Goal: Task Accomplishment & Management: Complete application form

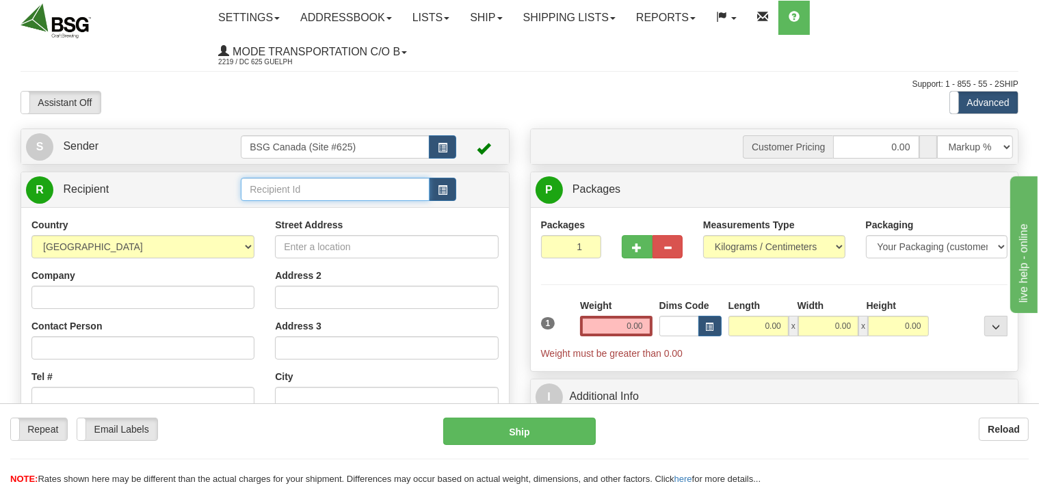
click at [289, 193] on input "text" at bounding box center [335, 189] width 188 height 23
drag, startPoint x: 390, startPoint y: 187, endPoint x: 231, endPoint y: 186, distance: 158.7
click at [241, 186] on input "DISTILLERIE ARSENAL INC" at bounding box center [335, 189] width 188 height 23
type input "DISTILLERIE ARSENAL INC"
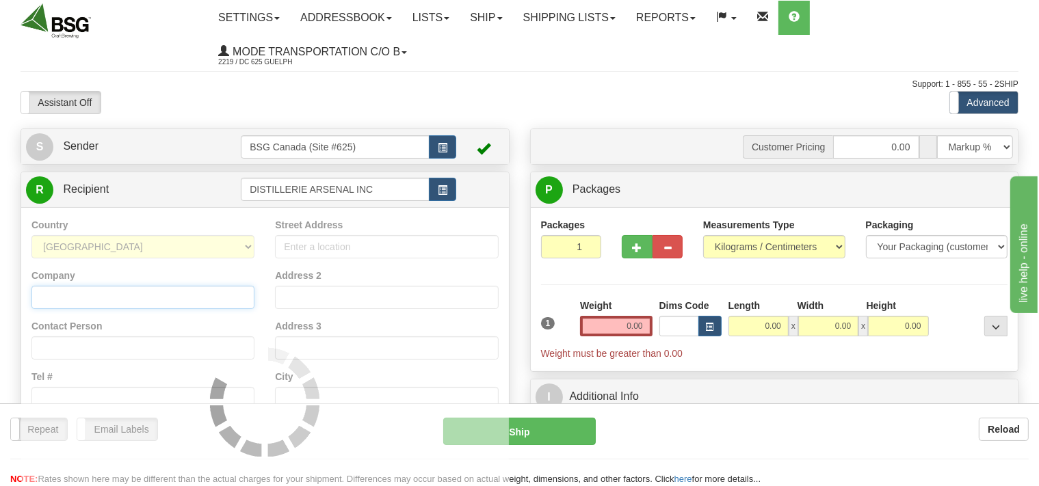
click at [81, 295] on input "Company" at bounding box center [142, 297] width 223 height 23
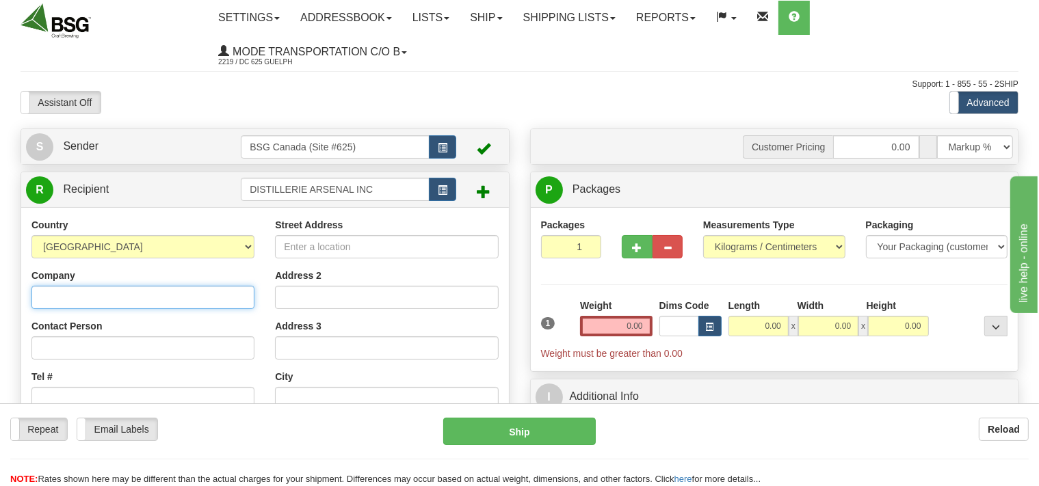
paste input "DISTILLERIE ARSENAL INC"
type input "DISTILLERIE ARSENAL INC"
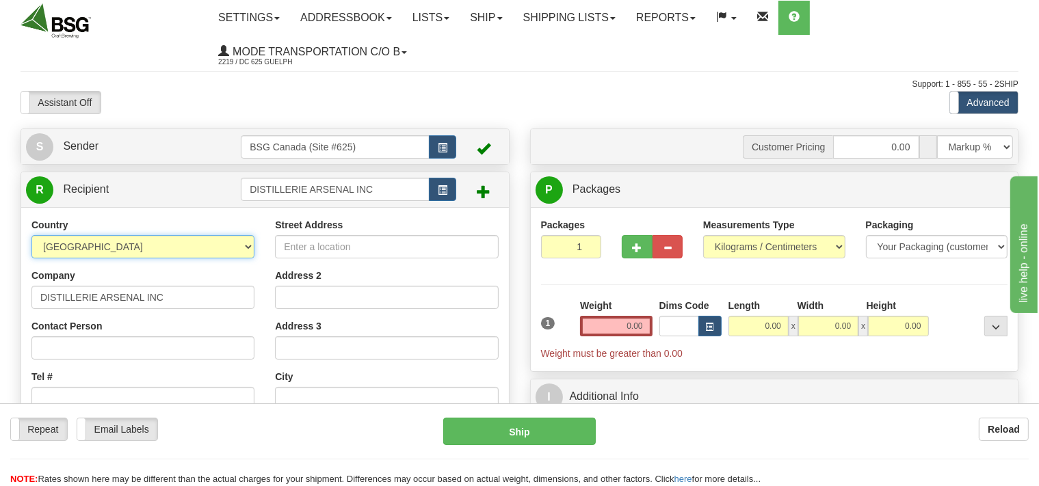
click at [31, 235] on select "AFGHANISTAN ALAND ISLANDS ALBANIA ALGERIA AMERICAN SAMOA ANDORRA ANGOLA ANGUILL…" at bounding box center [142, 246] width 223 height 23
select select "CA"
click option "[GEOGRAPHIC_DATA]" at bounding box center [0, 0] width 0 height 0
click at [330, 254] on input "Street Address" at bounding box center [386, 246] width 223 height 23
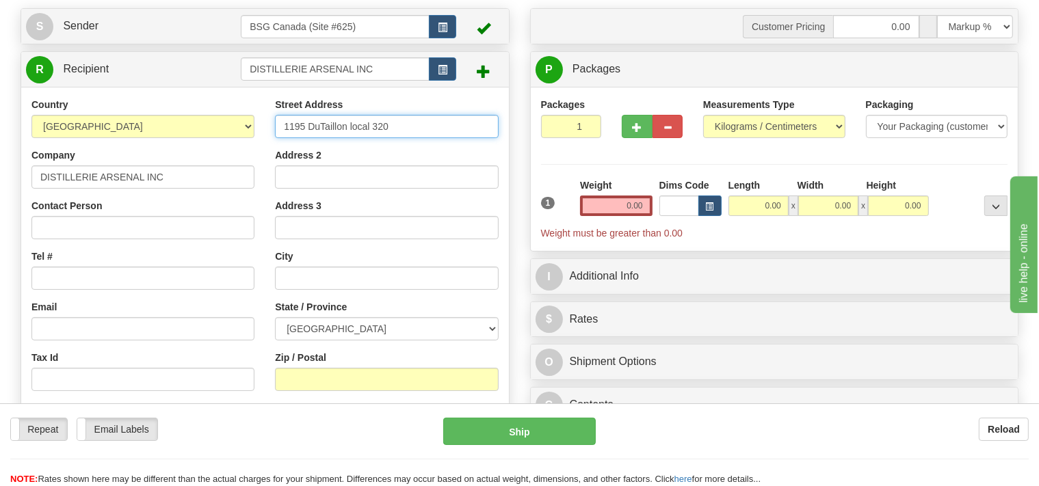
scroll to position [144, 0]
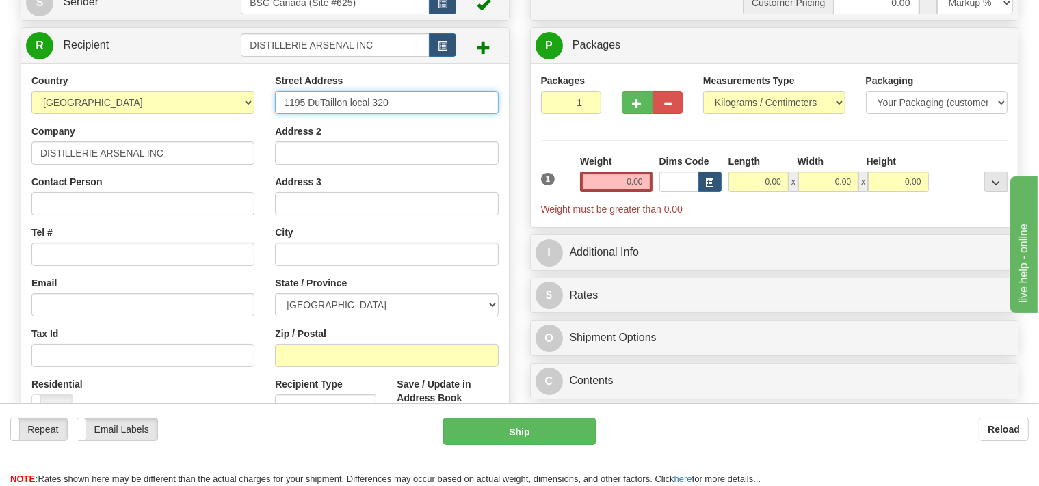
type input "1195 DuTaillon local 320"
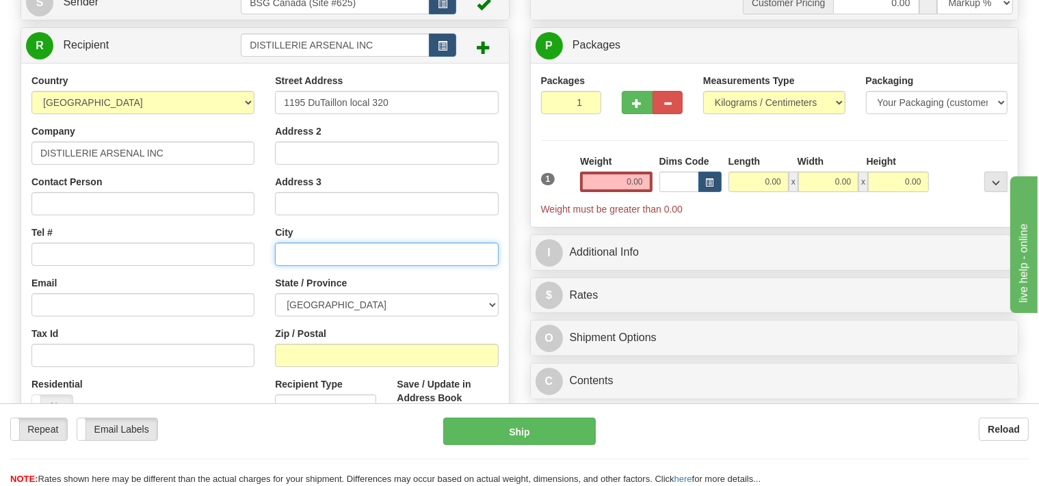
click at [319, 252] on input "text" at bounding box center [386, 254] width 223 height 23
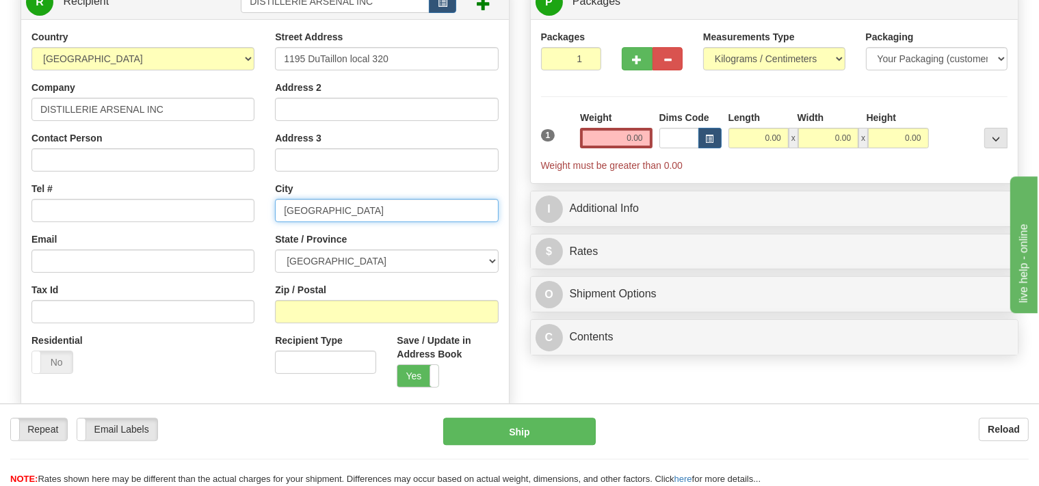
scroll to position [216, 0]
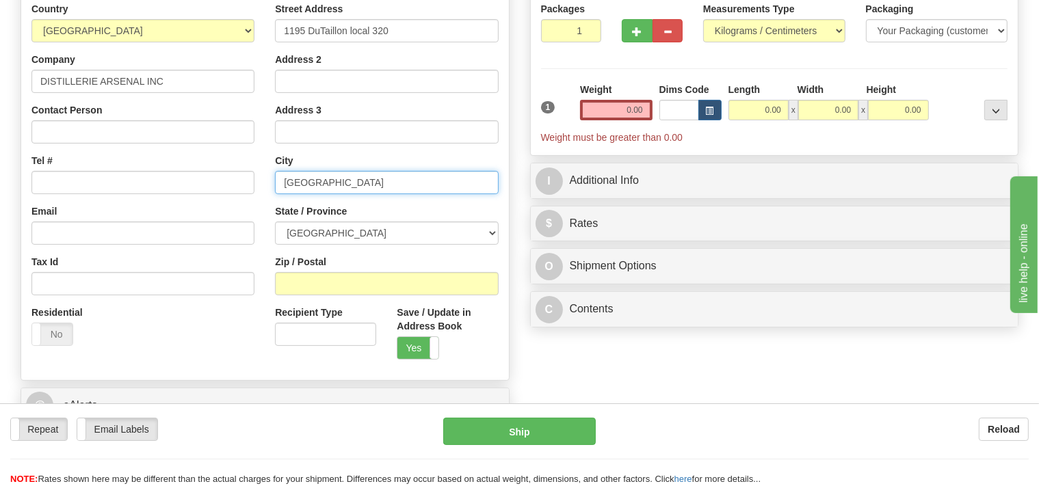
type input "Quebec"
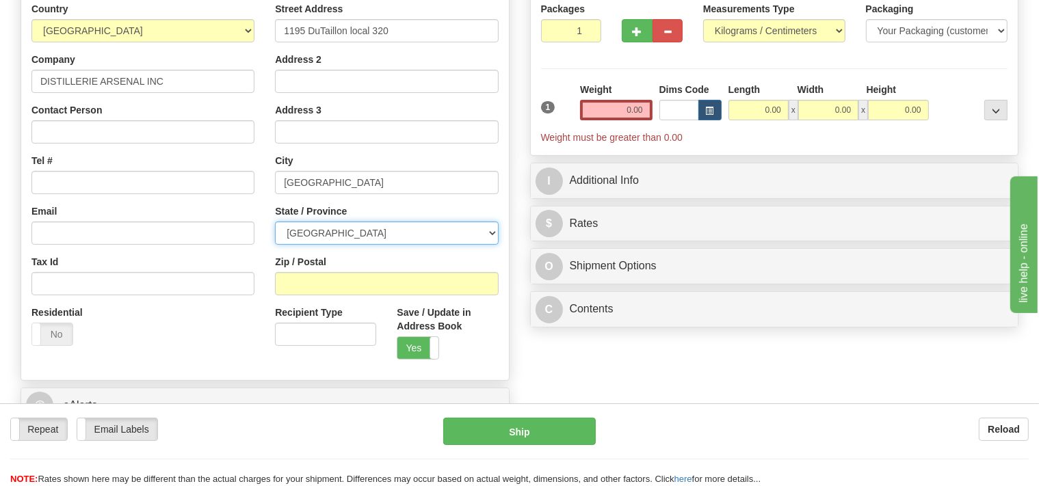
click at [275, 222] on select "ALBERTA BRITISH COLUMBIA MANITOBA NEW BRUNSWICK NEWFOUNDLAND NOVA SCOTIA NUNAVU…" at bounding box center [386, 233] width 223 height 23
select select "QC"
click option "[GEOGRAPHIC_DATA]" at bounding box center [0, 0] width 0 height 0
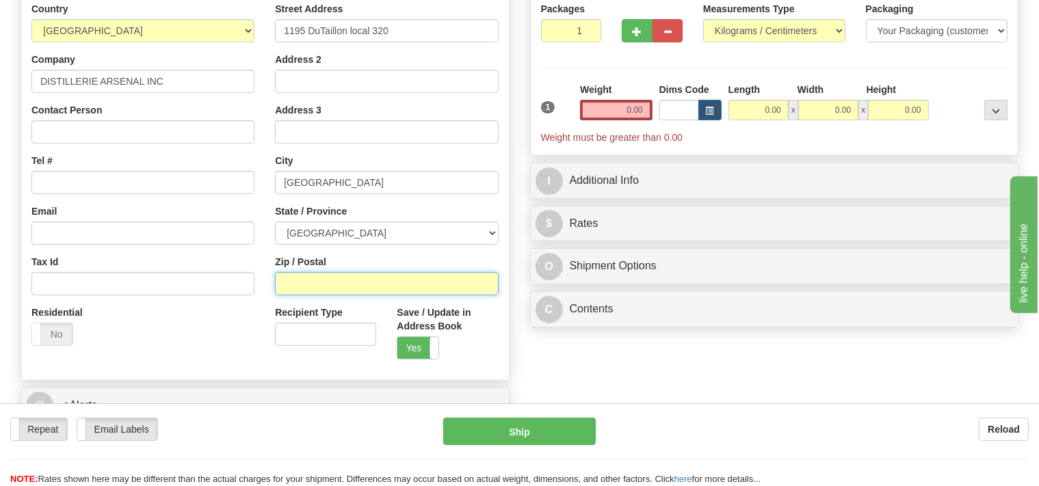
click at [319, 291] on input "Zip / Postal" at bounding box center [386, 283] width 223 height 23
type input "G1N 3V2"
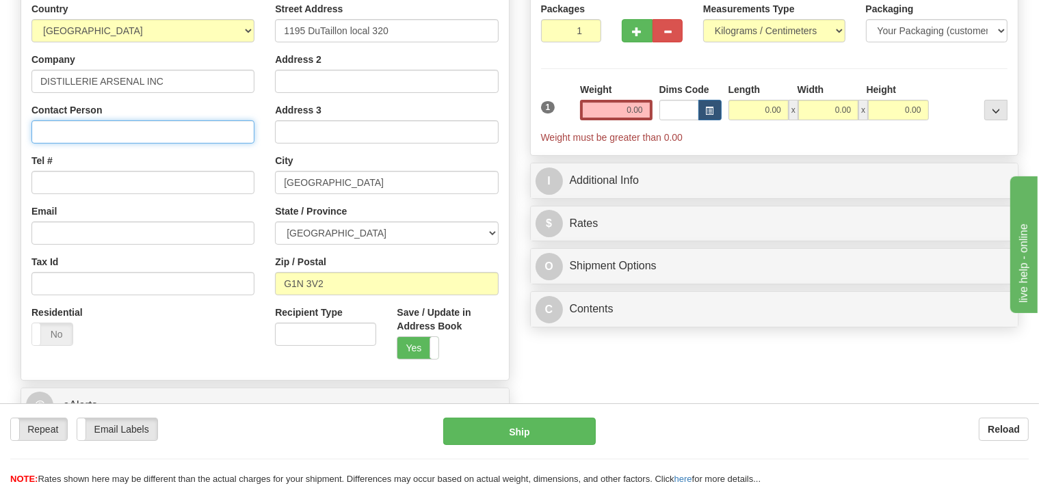
click at [122, 128] on input "Contact Person" at bounding box center [142, 131] width 223 height 23
type input "Louis -Vincent"
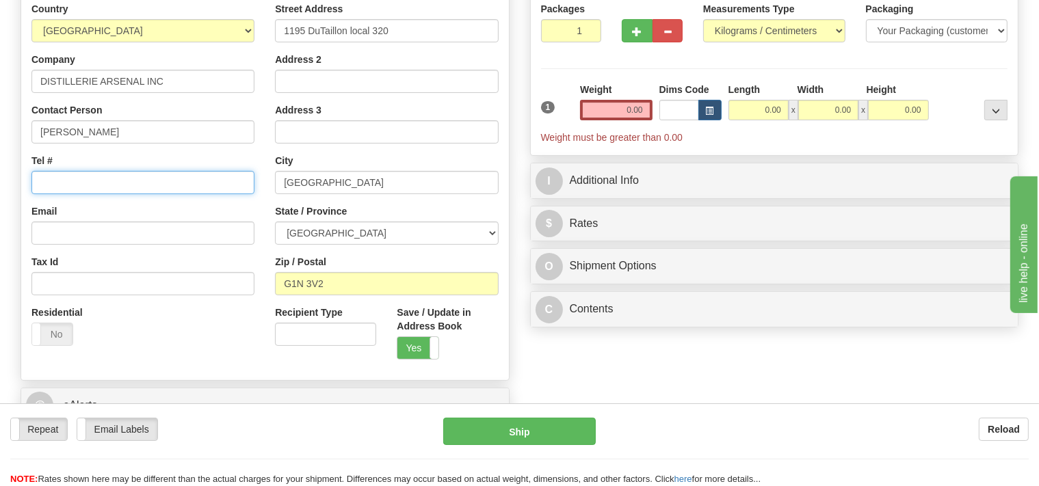
click at [110, 183] on input "Tel #" at bounding box center [142, 182] width 223 height 23
type input "418 609 6980"
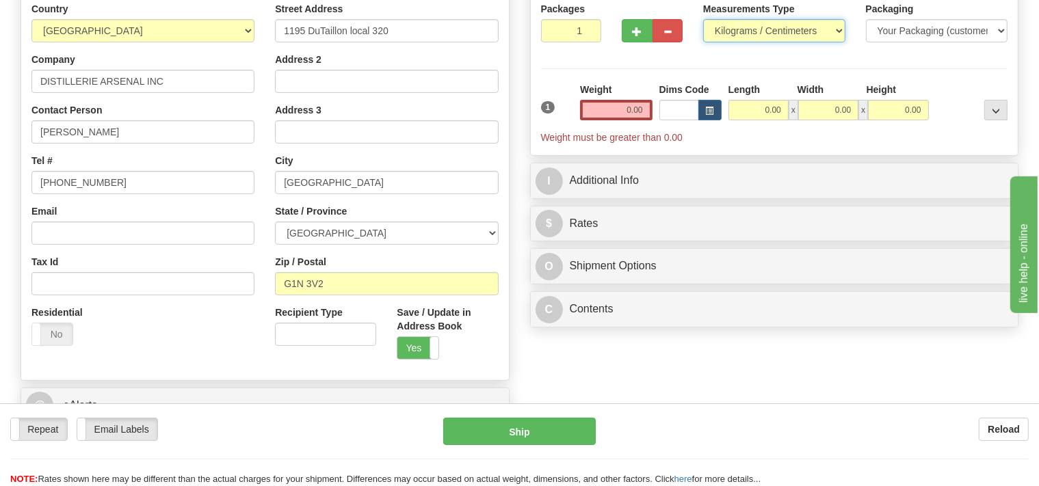
click at [703, 19] on select "Pounds / Inches Kilograms / Centimeters" at bounding box center [774, 30] width 142 height 23
select select "0"
click option "Pounds / Inches" at bounding box center [0, 0] width 0 height 0
click at [602, 111] on input "0.00" at bounding box center [616, 110] width 72 height 21
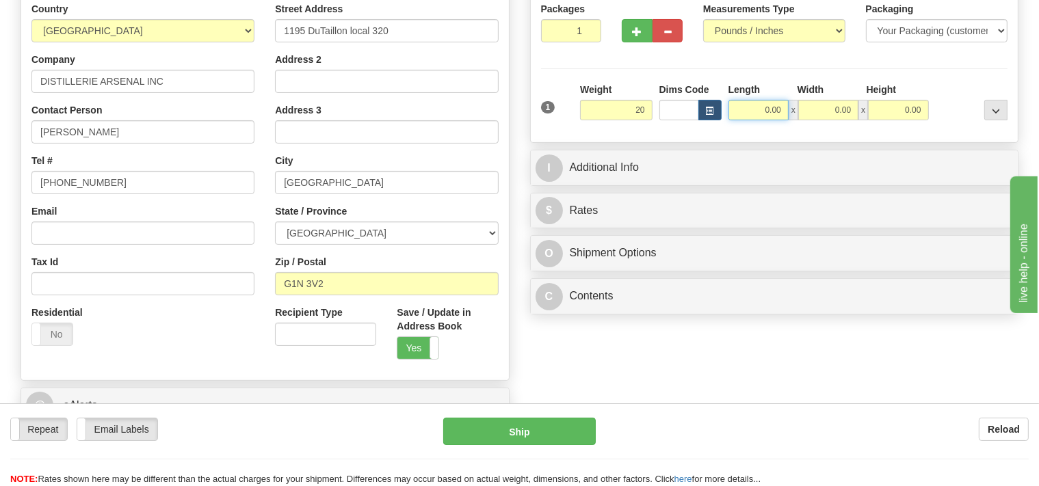
type input "20.00"
click at [757, 112] on input "0.00" at bounding box center [758, 110] width 60 height 21
type input "13.00"
click at [819, 110] on input "0.00" at bounding box center [828, 110] width 60 height 21
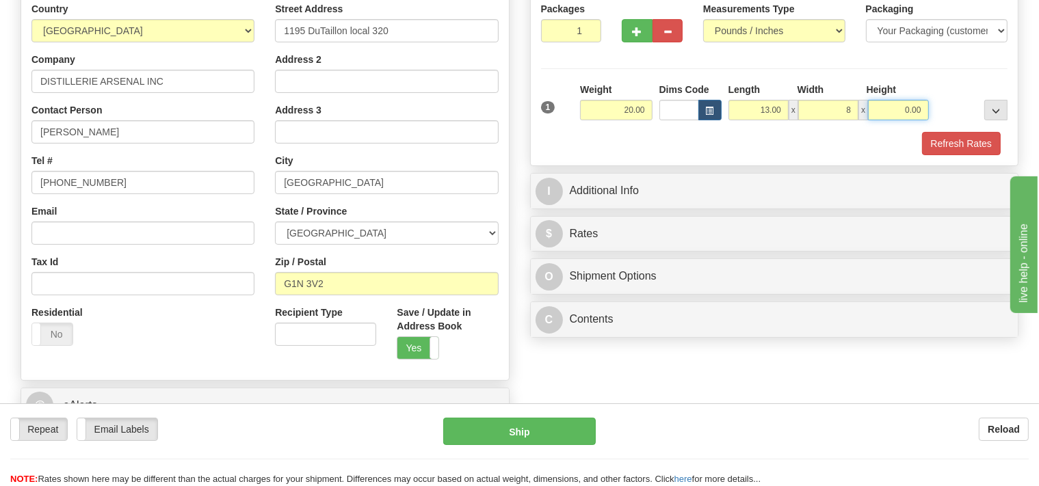
type input "8.00"
click at [883, 105] on input "0.00" at bounding box center [898, 110] width 60 height 21
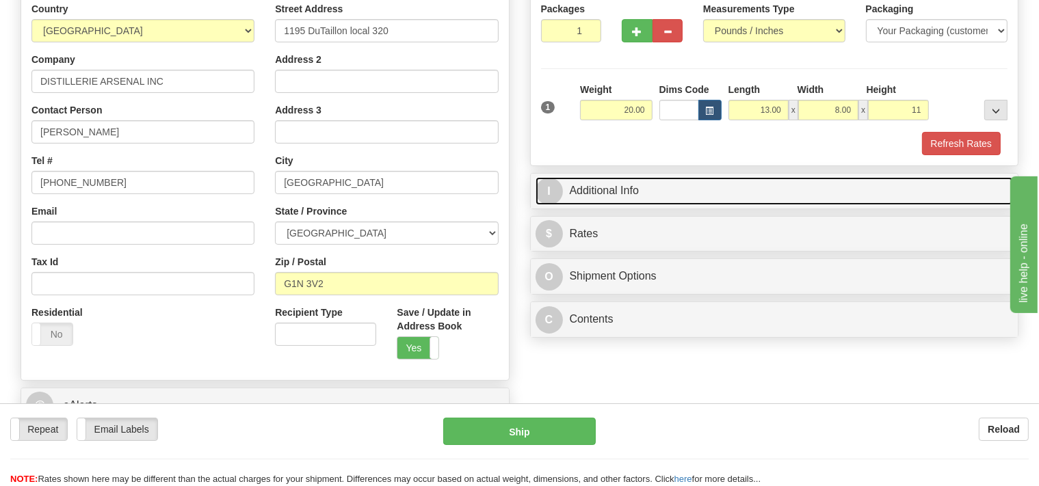
type input "11.00"
click at [722, 201] on link "I Additional Info" at bounding box center [775, 191] width 478 height 28
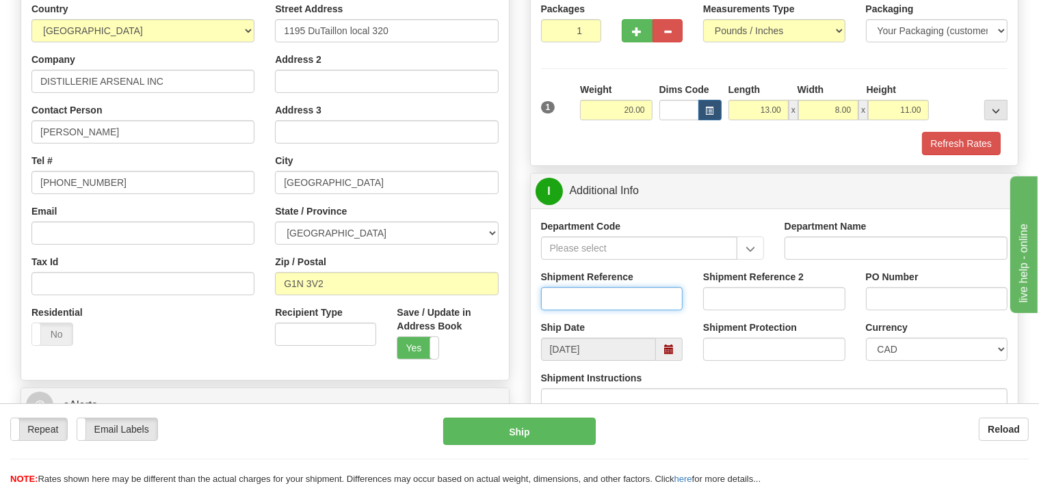
click at [585, 304] on input "Shipment Reference" at bounding box center [612, 298] width 142 height 23
type input "SO170-147083"
click at [963, 138] on button "Refresh Rates" at bounding box center [961, 143] width 79 height 23
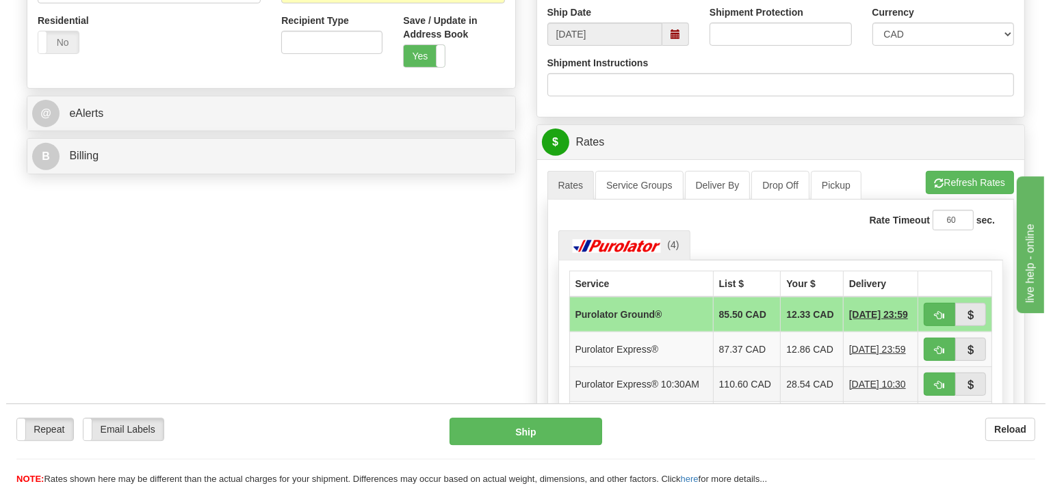
scroll to position [577, 0]
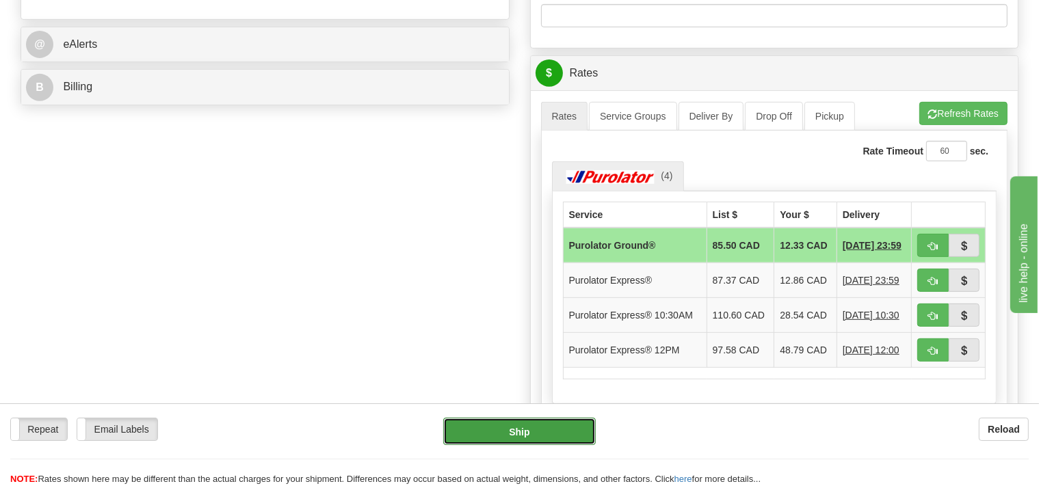
click at [566, 424] on button "Ship" at bounding box center [519, 431] width 153 height 27
type input "260"
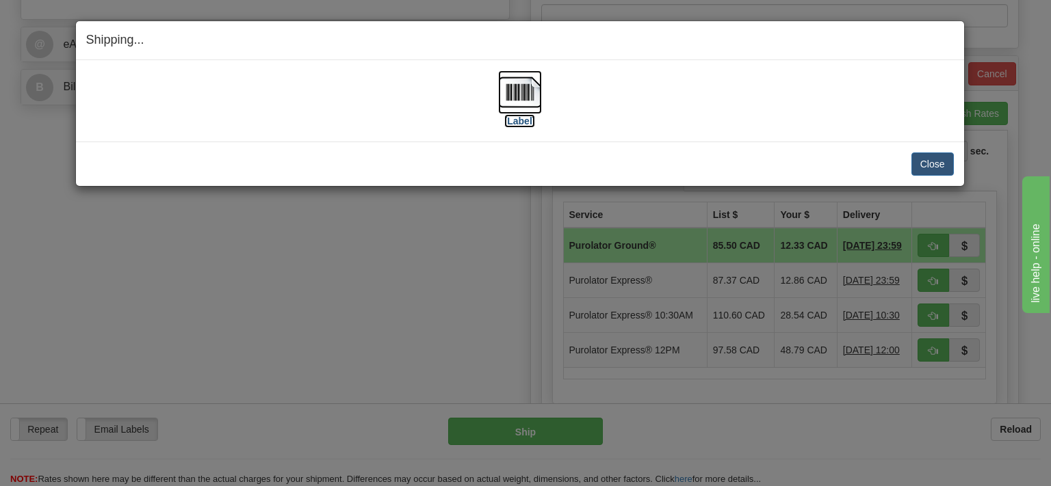
click at [523, 83] on img at bounding box center [520, 92] width 44 height 44
click at [925, 168] on button "Close" at bounding box center [932, 164] width 42 height 23
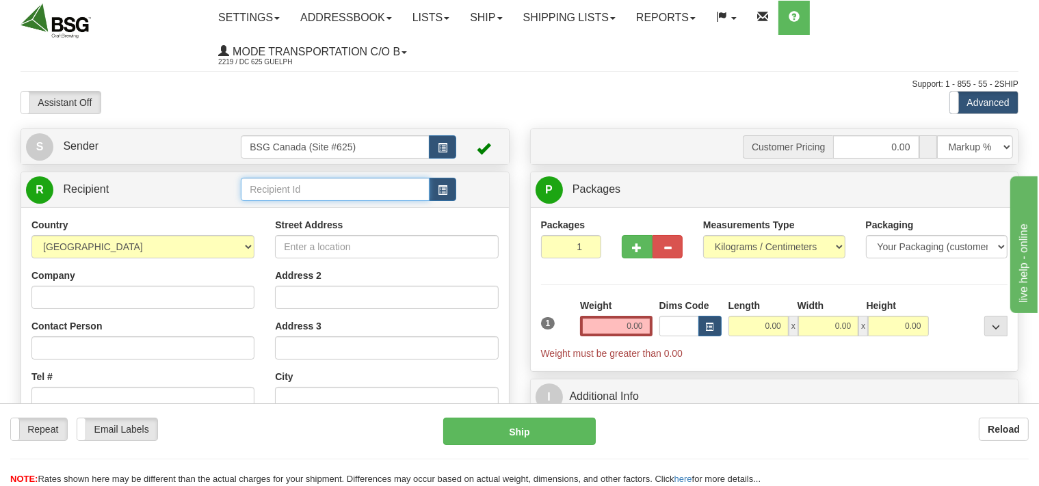
click at [289, 186] on input "text" at bounding box center [335, 189] width 188 height 23
click at [350, 196] on input "text" at bounding box center [335, 189] width 188 height 23
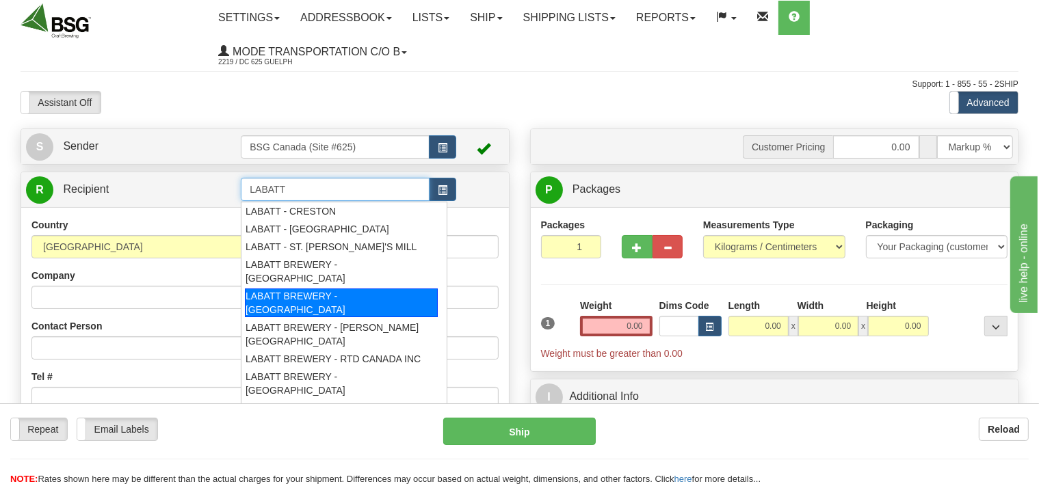
click at [313, 289] on div "LABATT BREWERY - LONDON" at bounding box center [341, 303] width 193 height 29
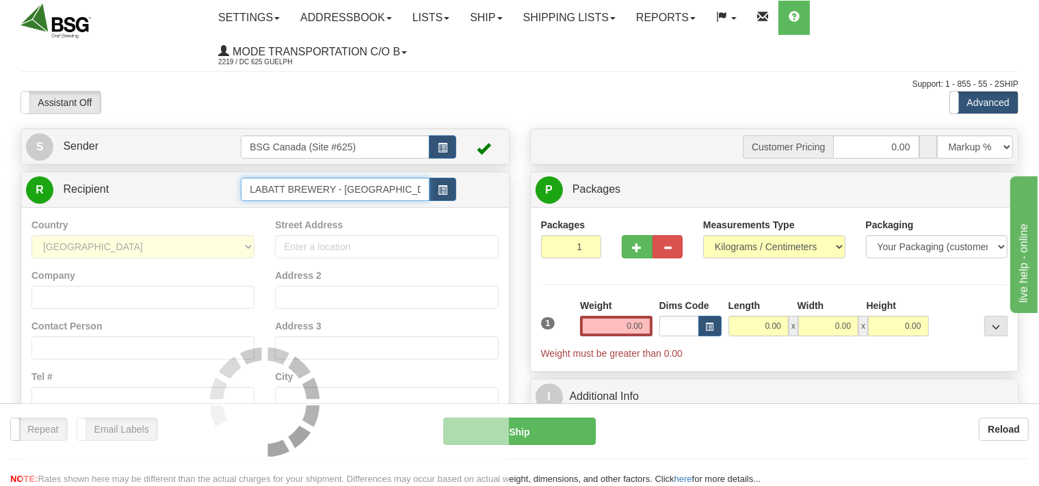
type input "LABATT BREWERY - LONDON"
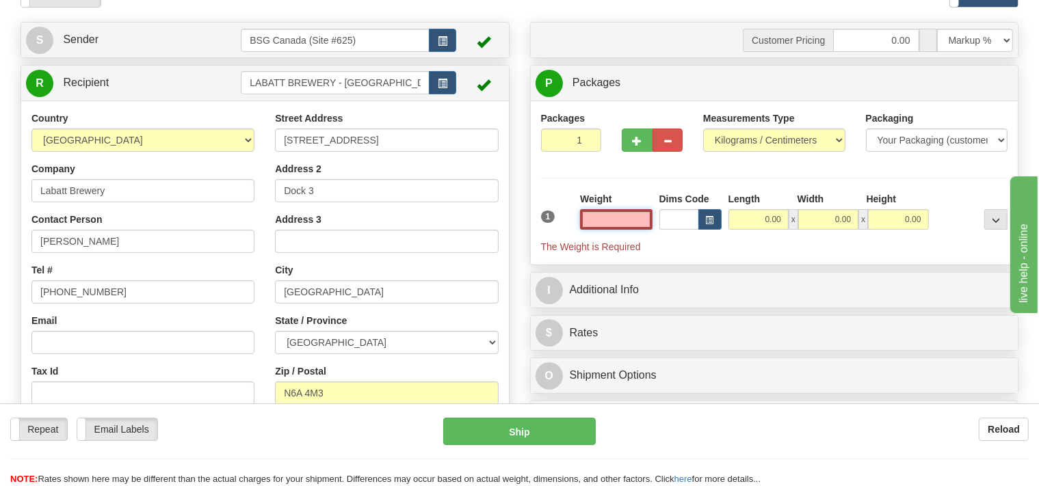
scroll to position [144, 0]
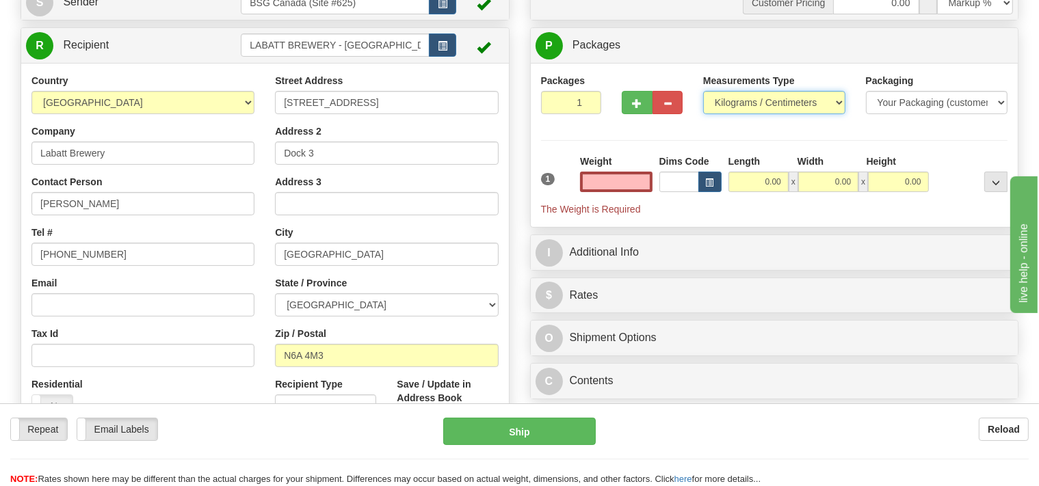
type input "0.00"
click at [703, 91] on select "Pounds / Inches Kilograms / Centimeters" at bounding box center [774, 102] width 142 height 23
select select "0"
click option "Pounds / Inches" at bounding box center [0, 0] width 0 height 0
click at [617, 185] on input "0.00" at bounding box center [616, 182] width 72 height 21
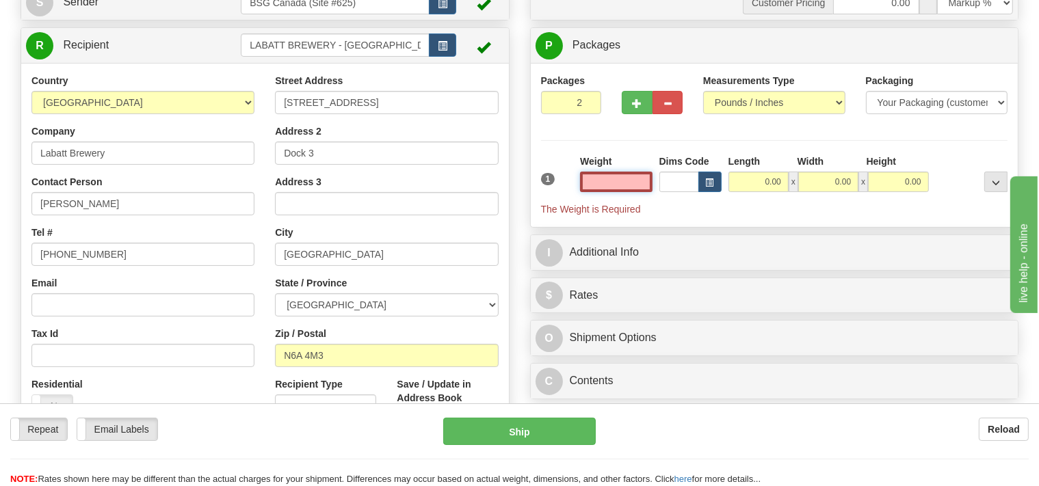
click at [588, 101] on input "2" at bounding box center [571, 102] width 61 height 23
type input "3"
click at [588, 101] on input "3" at bounding box center [571, 102] width 61 height 23
click at [609, 182] on input "0.00" at bounding box center [616, 182] width 72 height 21
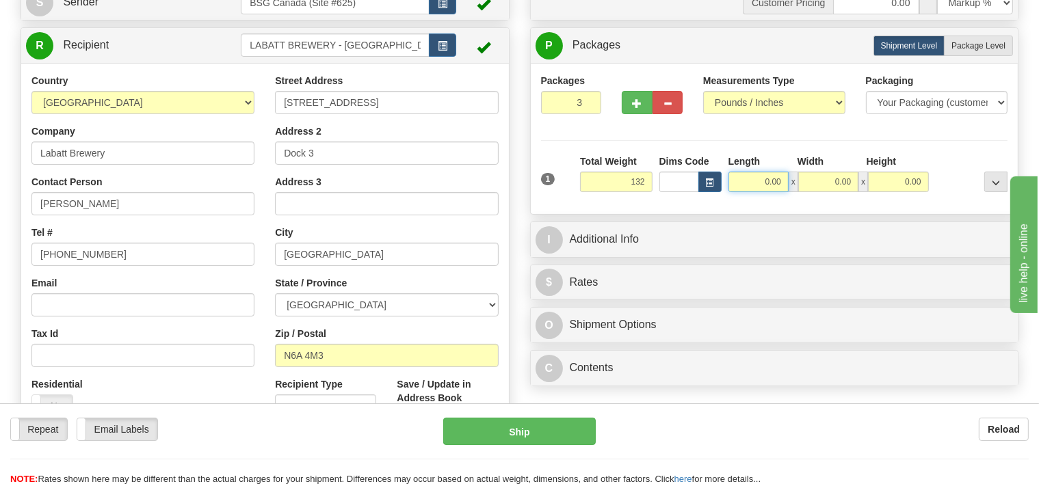
type input "132.00"
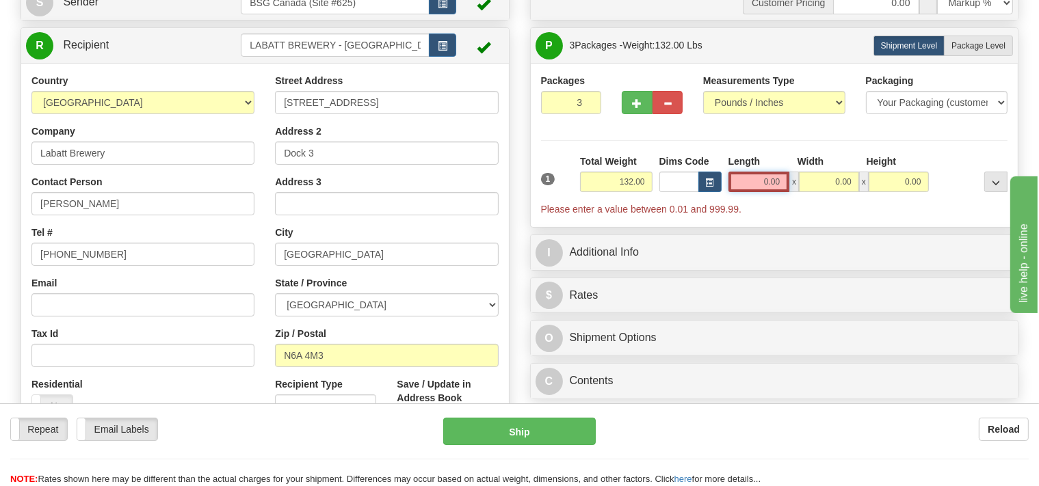
click at [749, 185] on input "0.00" at bounding box center [759, 182] width 62 height 21
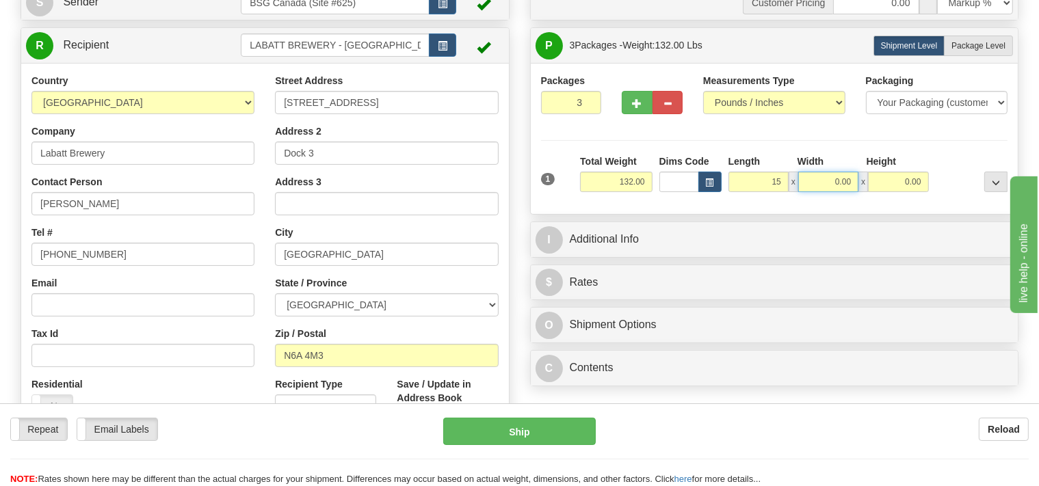
type input "15.00"
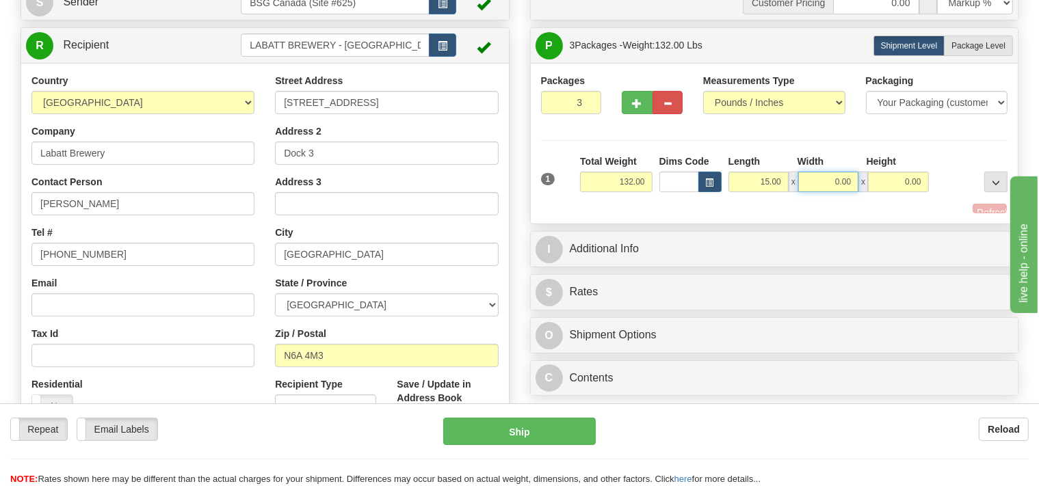
click at [822, 180] on input "0.00" at bounding box center [828, 182] width 60 height 21
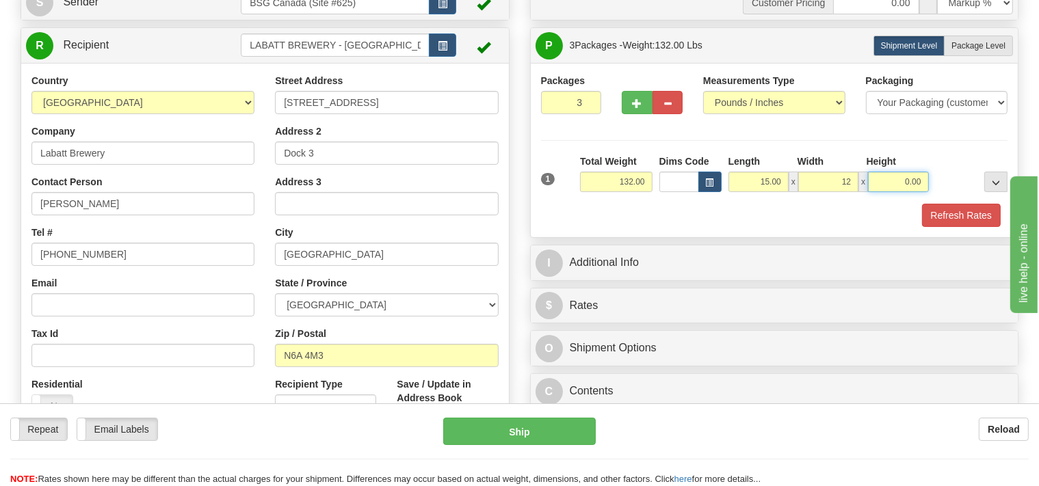
type input "12.00"
click at [896, 182] on input "0.00" at bounding box center [898, 182] width 60 height 21
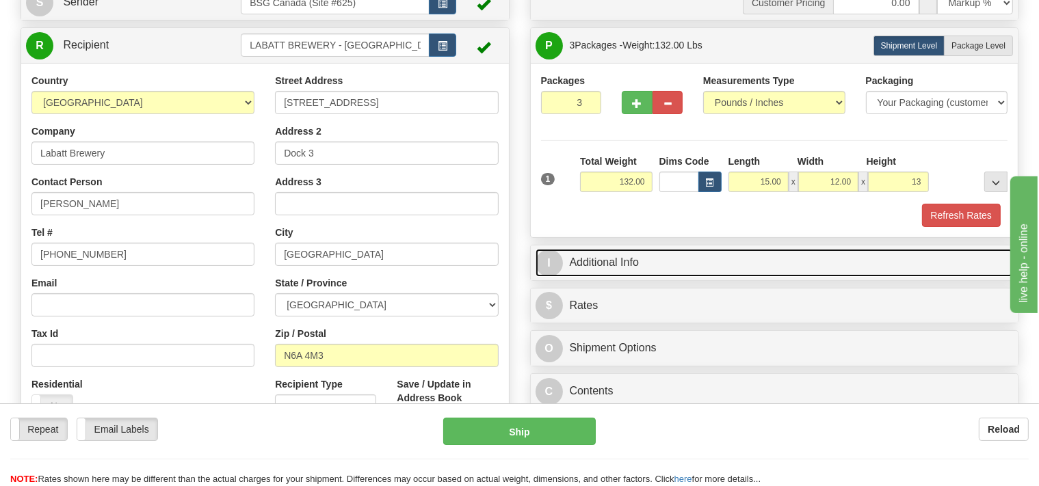
type input "13.00"
click at [643, 255] on link "I Additional Info" at bounding box center [775, 263] width 478 height 28
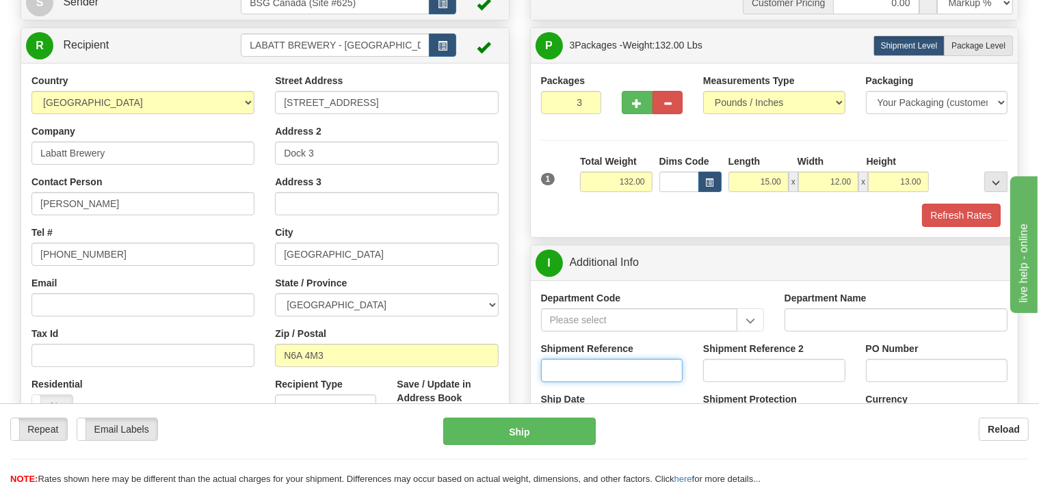
click at [590, 379] on input "Shipment Reference" at bounding box center [612, 370] width 142 height 23
type input "SO170-145422"
click at [964, 217] on button "Refresh Rates" at bounding box center [961, 215] width 79 height 23
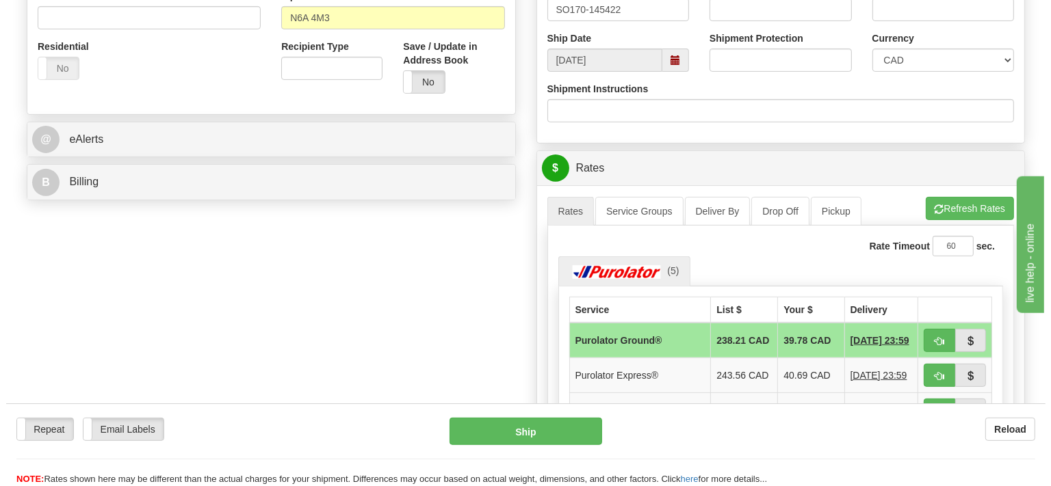
scroll to position [505, 0]
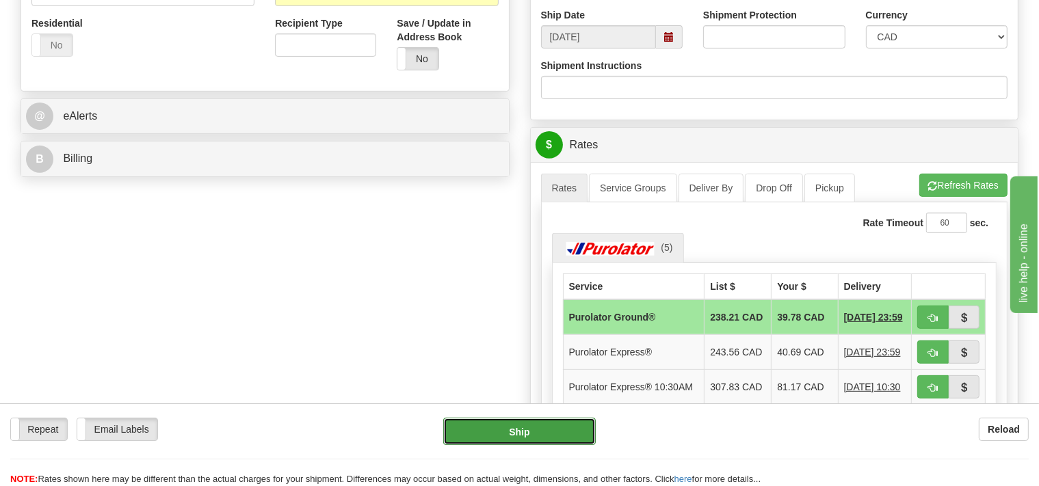
click at [549, 433] on button "Ship" at bounding box center [519, 431] width 153 height 27
type input "260"
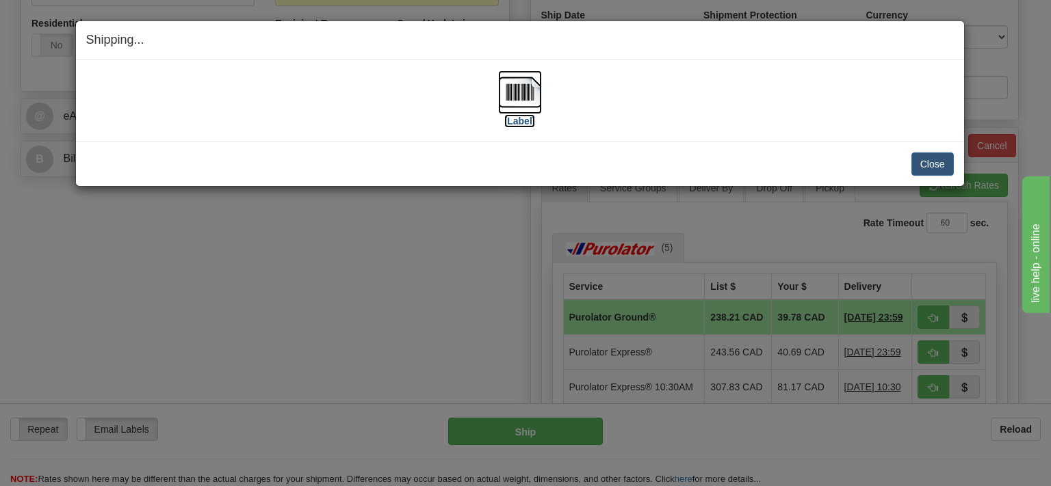
click at [529, 99] on img at bounding box center [520, 92] width 44 height 44
click at [937, 163] on button "Close" at bounding box center [932, 164] width 42 height 23
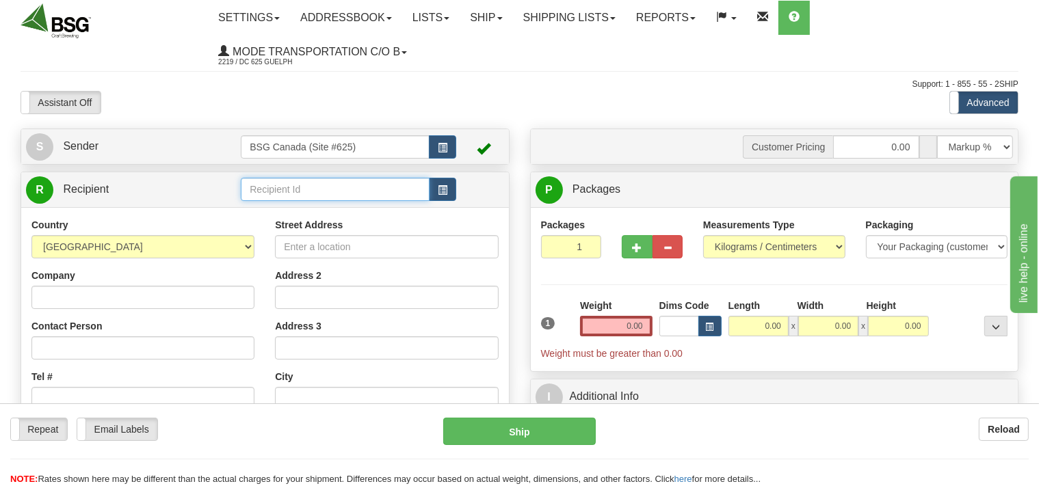
click at [289, 190] on input "text" at bounding box center [335, 189] width 188 height 23
click at [369, 213] on div "STEADFAST BREWING CO" at bounding box center [332, 211] width 175 height 15
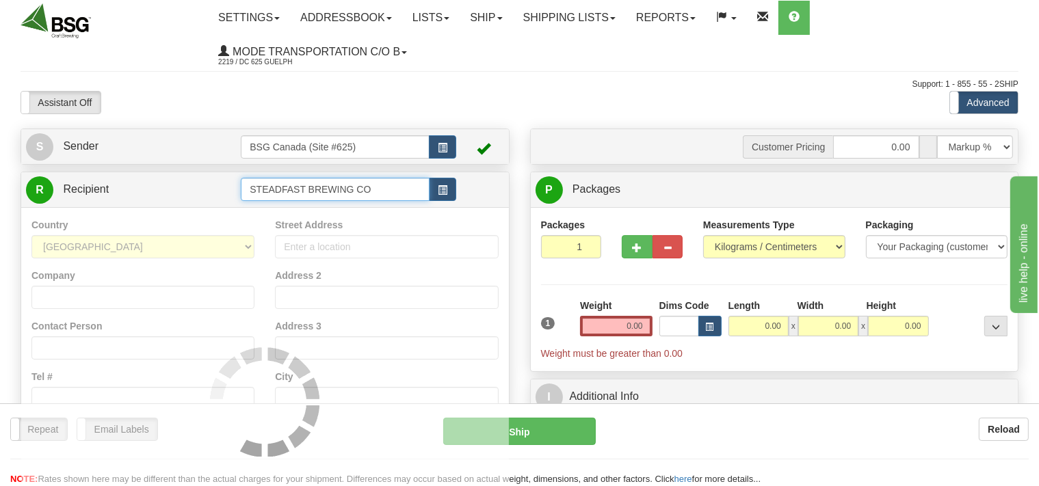
type input "STEADFAST BREWING CO"
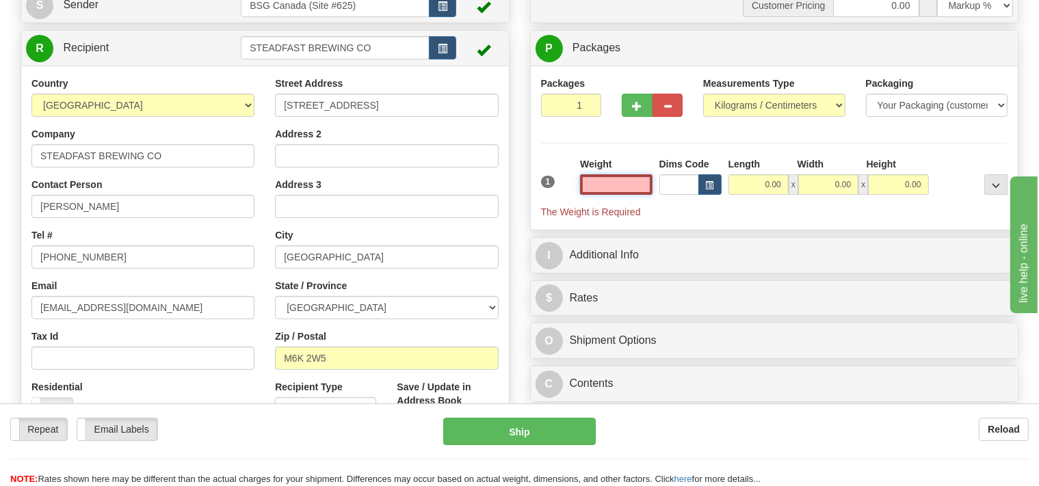
scroll to position [144, 0]
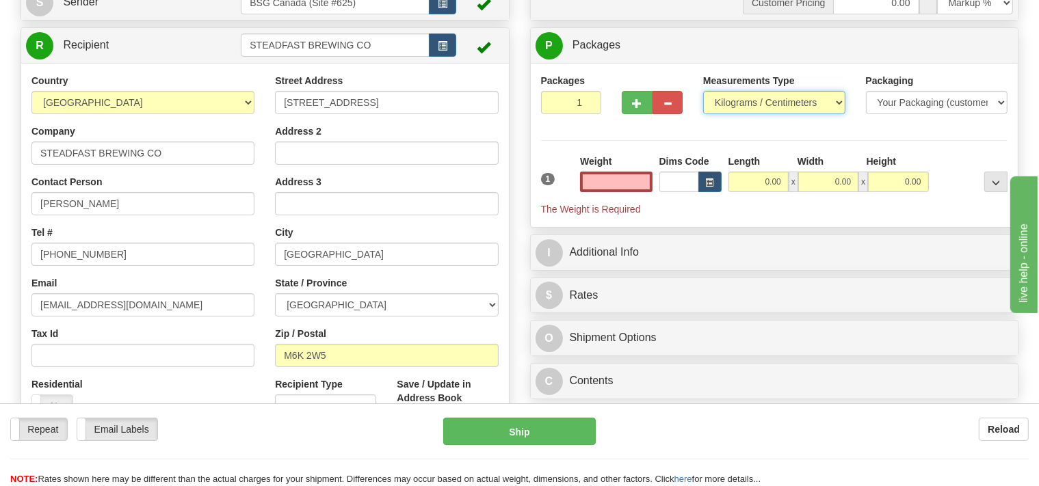
type input "0.00"
click at [703, 91] on select "Pounds / Inches Kilograms / Centimeters" at bounding box center [774, 102] width 142 height 23
select select "0"
click option "Pounds / Inches" at bounding box center [0, 0] width 0 height 0
click at [603, 174] on input "0.00" at bounding box center [616, 182] width 72 height 21
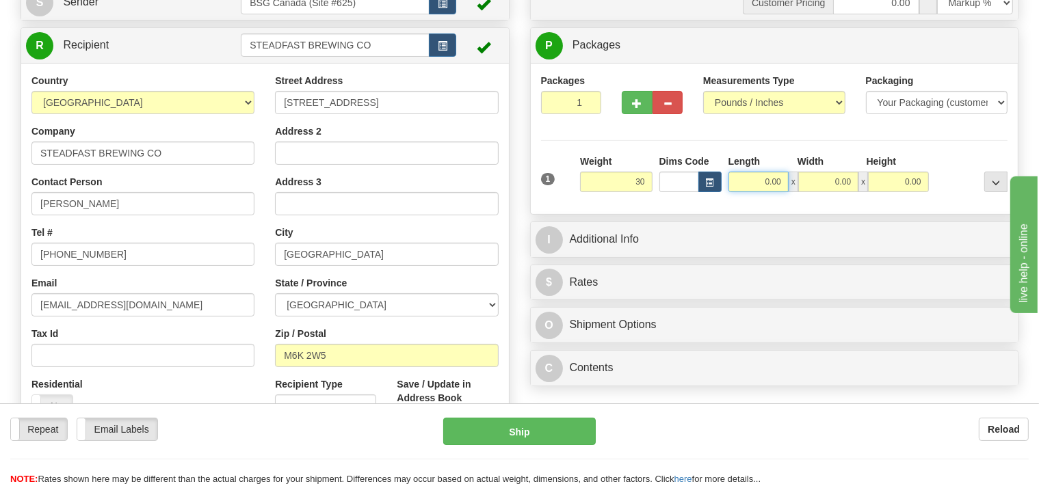
type input "30.00"
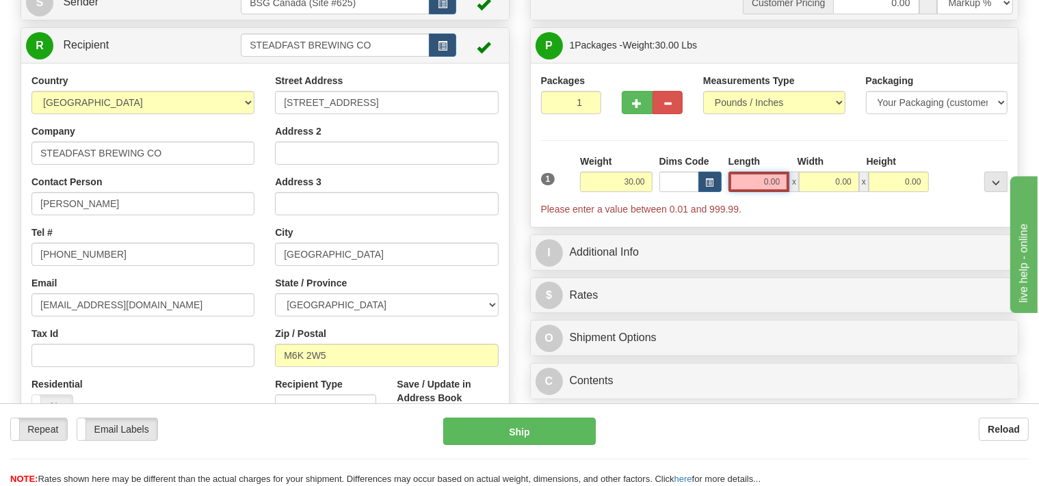
click at [756, 183] on input "0.00" at bounding box center [759, 182] width 62 height 21
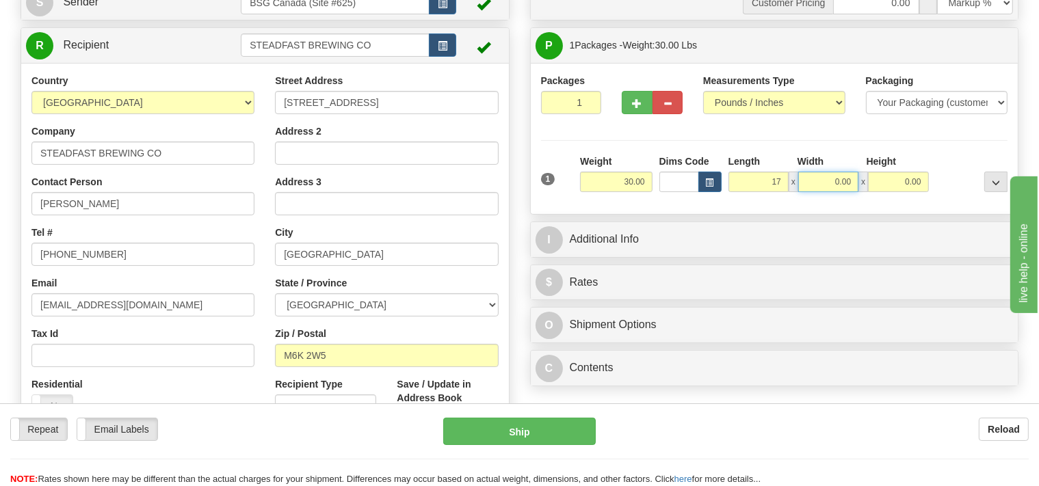
type input "17.00"
click at [825, 179] on input "0.00" at bounding box center [828, 182] width 60 height 21
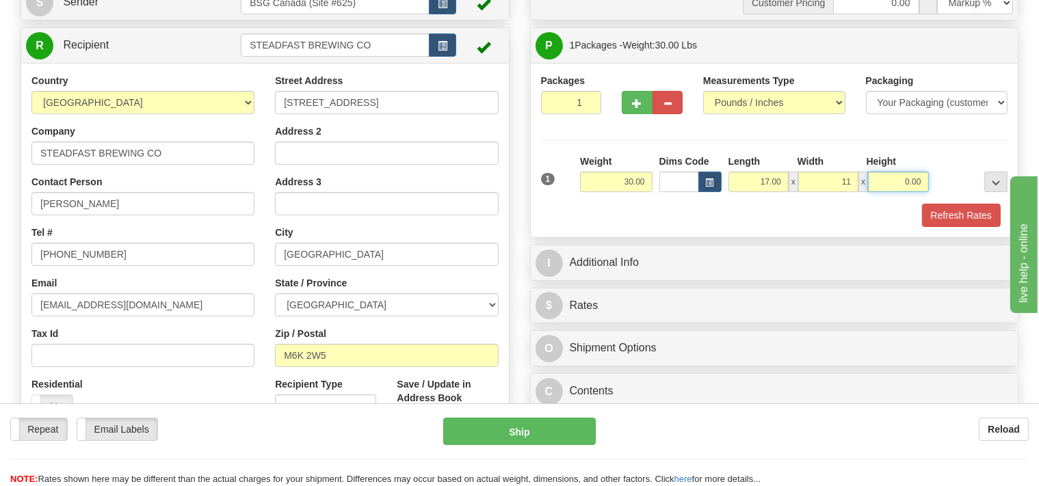
type input "11.00"
click at [896, 182] on input "0.00" at bounding box center [898, 182] width 60 height 21
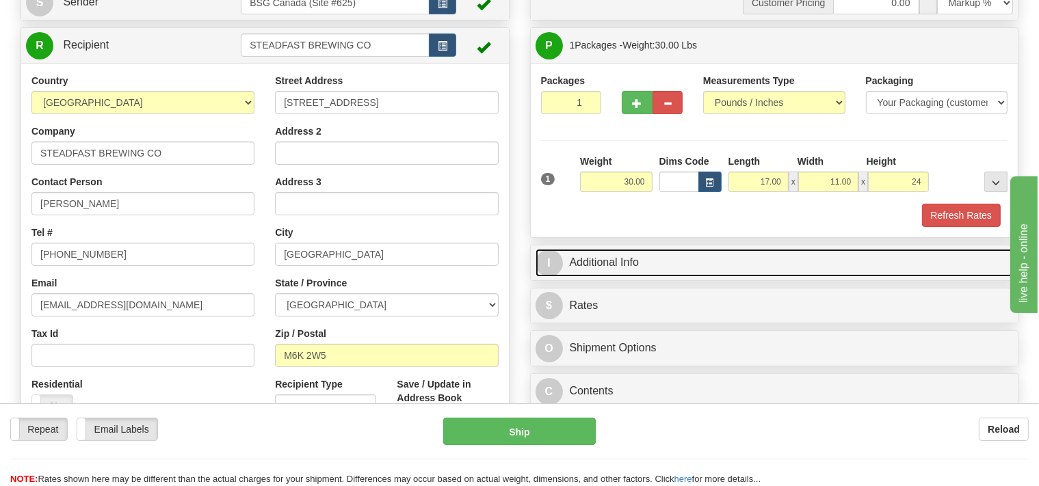
type input "24.00"
click at [607, 259] on link "I Additional Info" at bounding box center [775, 263] width 478 height 28
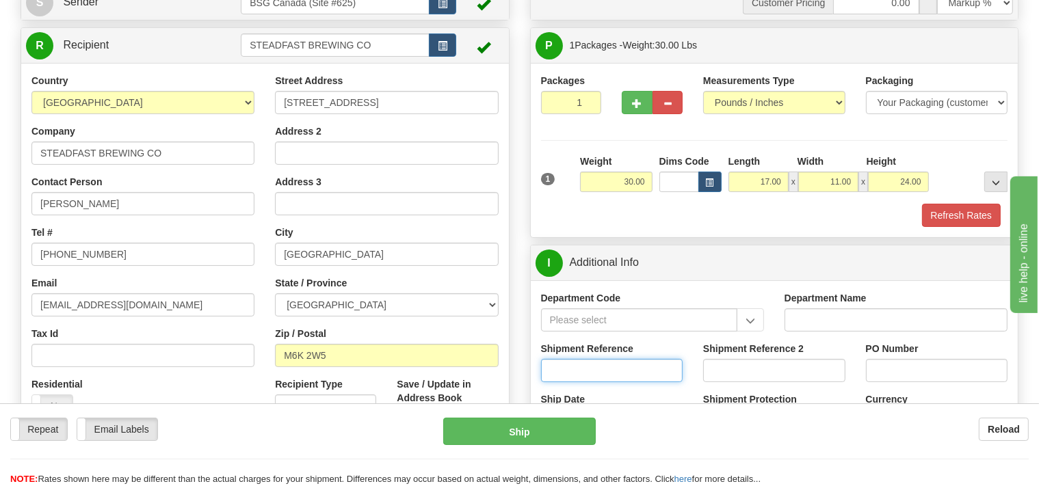
click at [570, 365] on input "Shipment Reference" at bounding box center [612, 370] width 142 height 23
type input "SO170-147"
type input "2"
click at [585, 97] on input "2" at bounding box center [571, 102] width 61 height 23
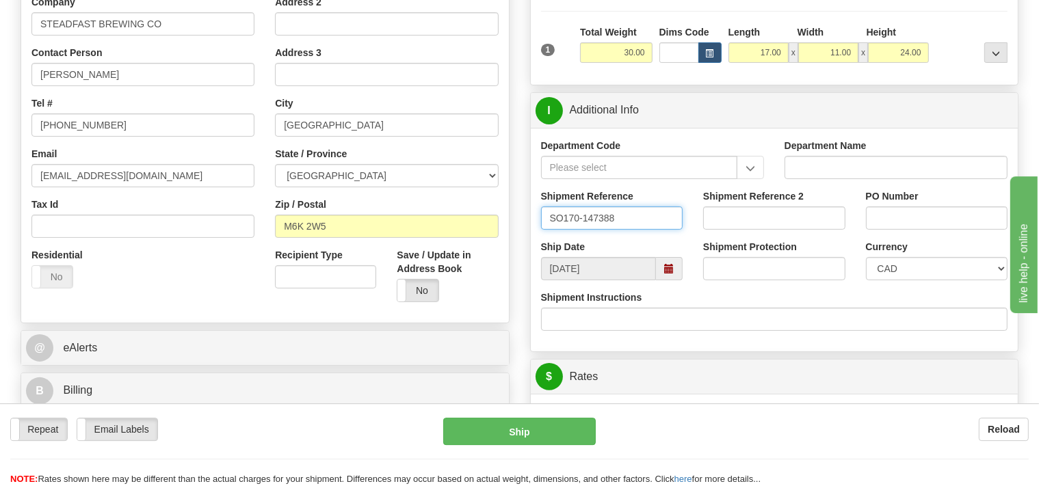
scroll to position [361, 0]
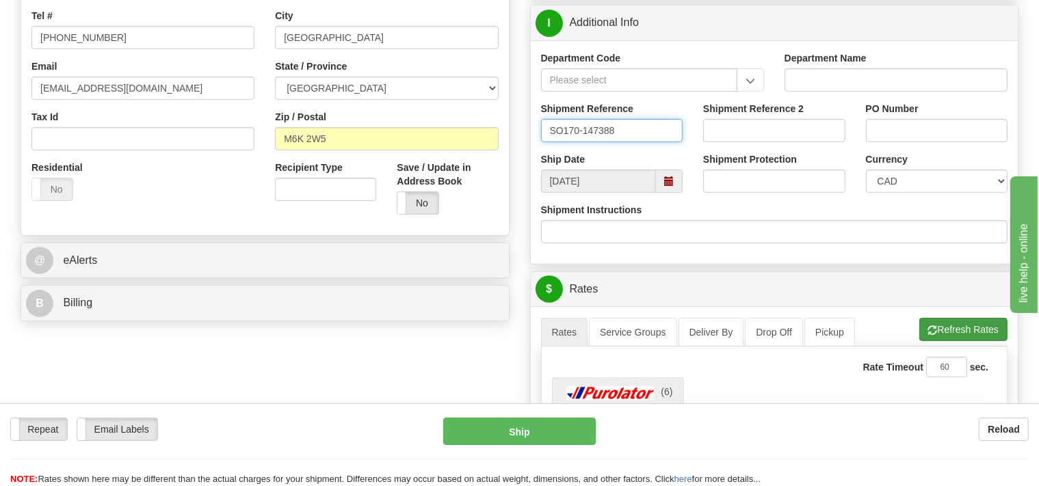
type input "SO170-147388"
click at [960, 322] on button "Refresh Rates" at bounding box center [963, 329] width 88 height 23
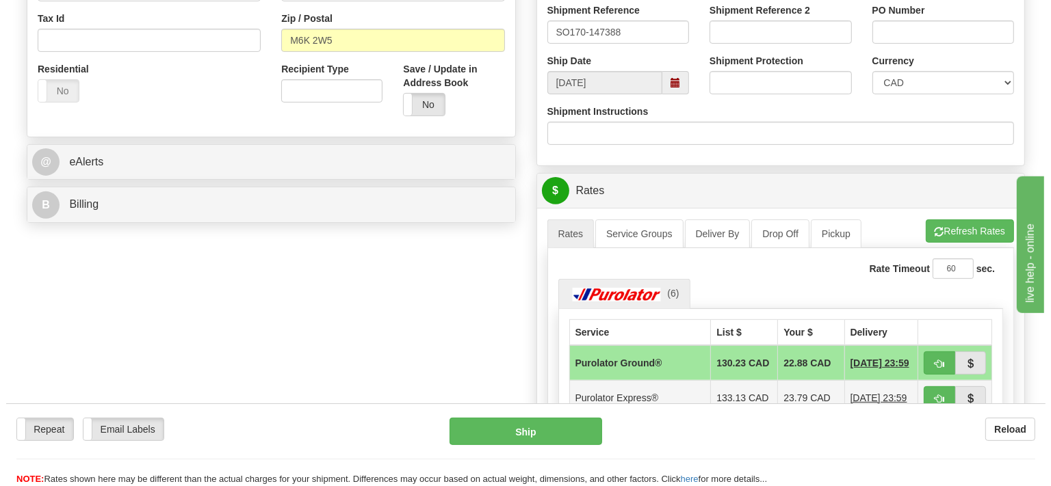
scroll to position [505, 0]
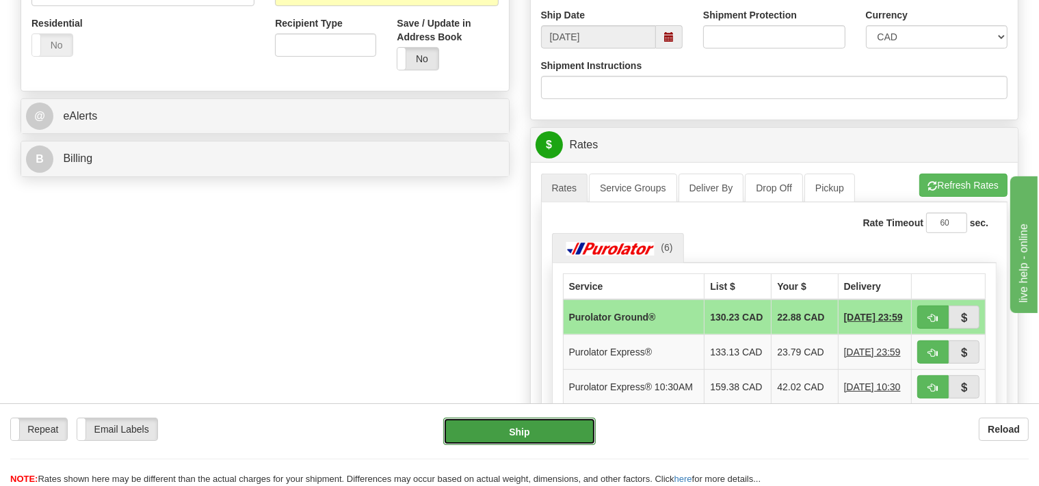
click at [565, 431] on button "Ship" at bounding box center [519, 431] width 153 height 27
type input "260"
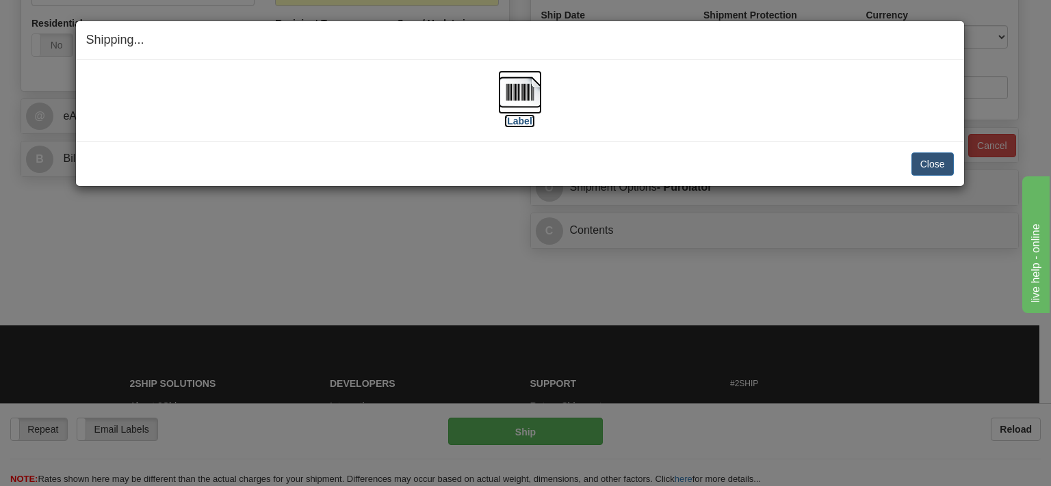
click at [527, 92] on img at bounding box center [520, 92] width 44 height 44
